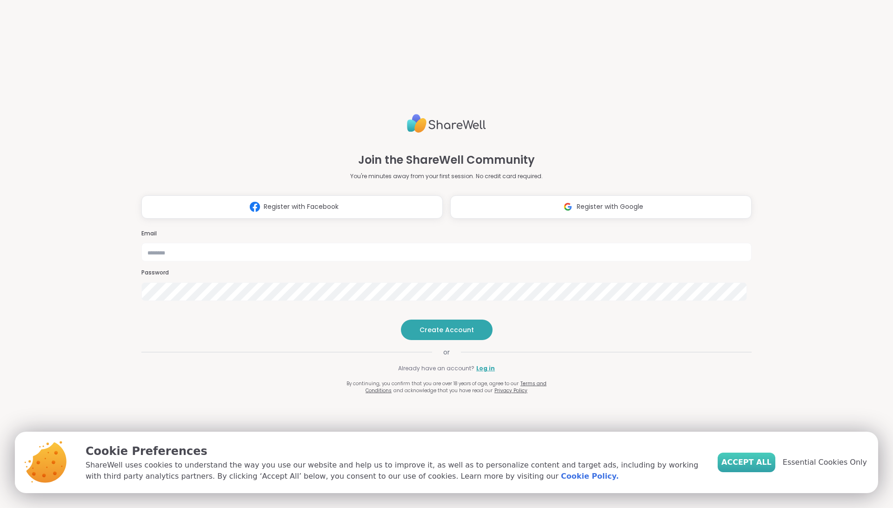
click at [752, 463] on span "Accept All" at bounding box center [747, 462] width 50 height 11
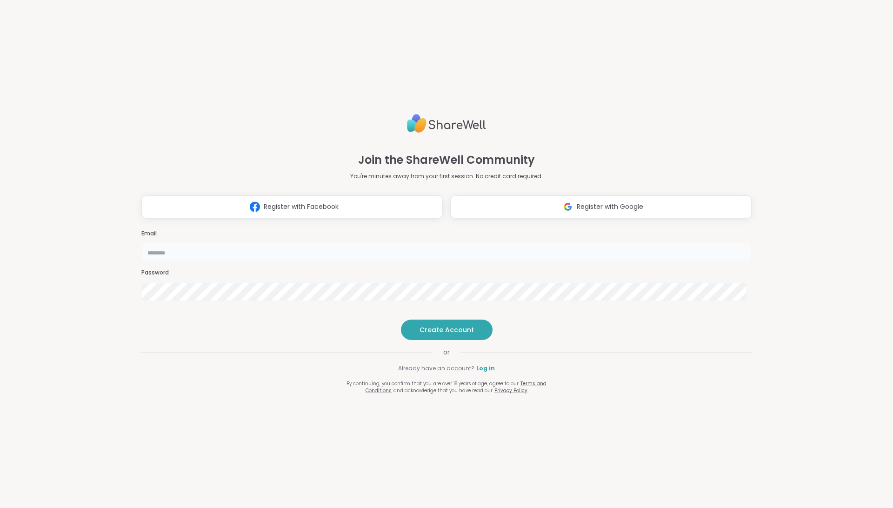
click at [464, 243] on input "email" at bounding box center [446, 252] width 611 height 19
type input "**********"
